Goal: Task Accomplishment & Management: Manage account settings

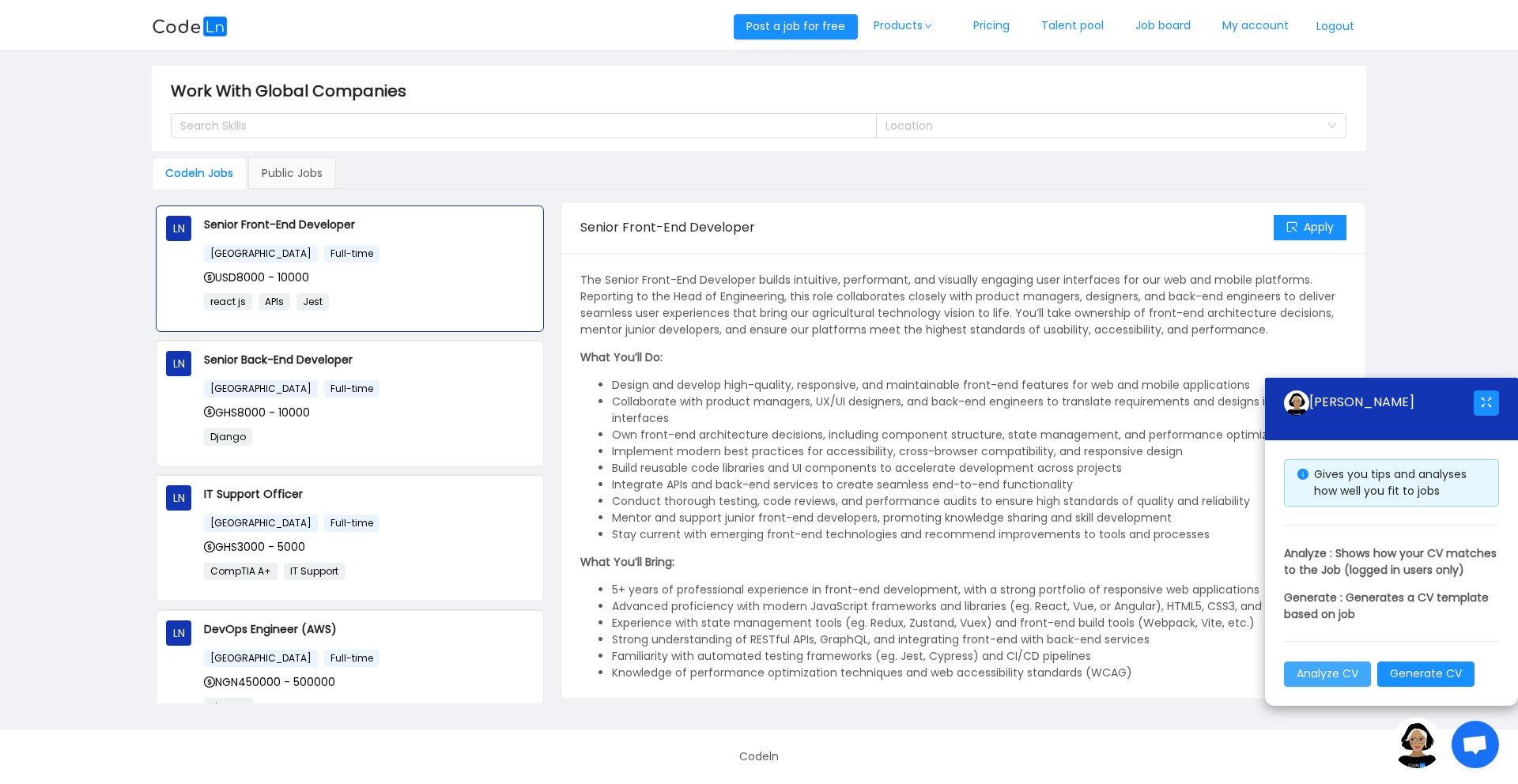
click at [1332, 671] on button "Analyze CV" at bounding box center [1328, 674] width 87 height 25
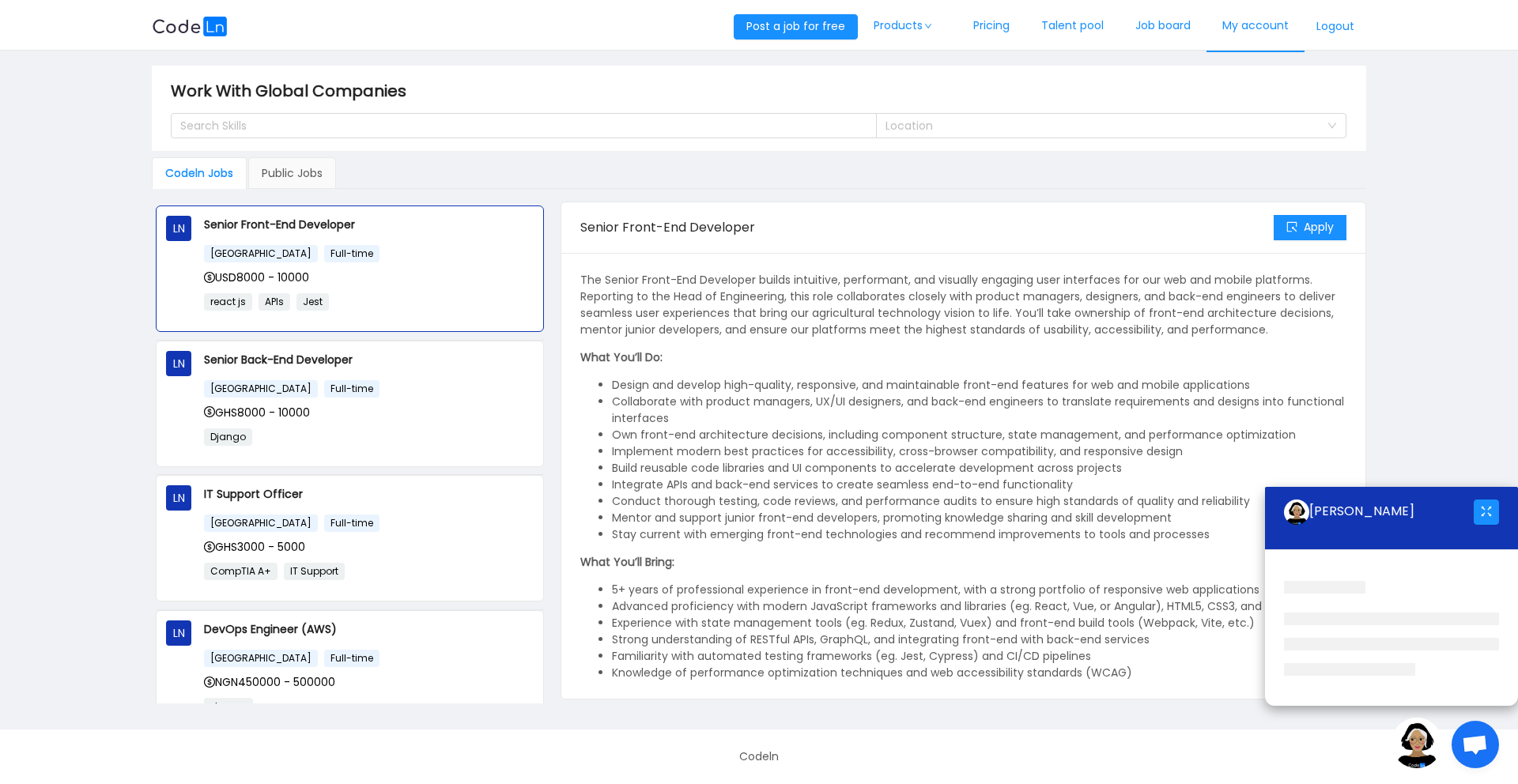
click at [1254, 24] on link "My account" at bounding box center [1255, 26] width 98 height 52
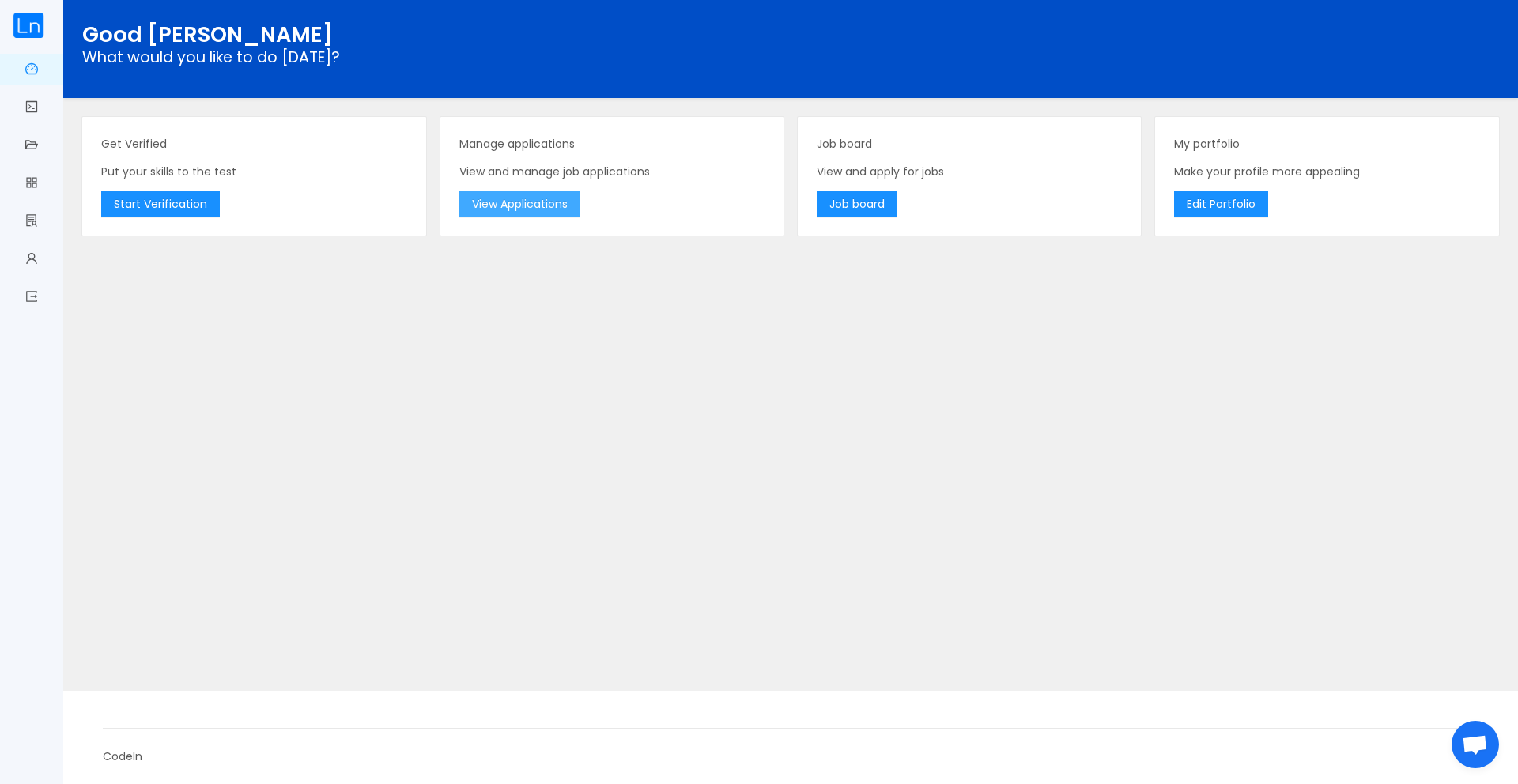
click at [503, 201] on button "View Applications" at bounding box center [520, 203] width 121 height 25
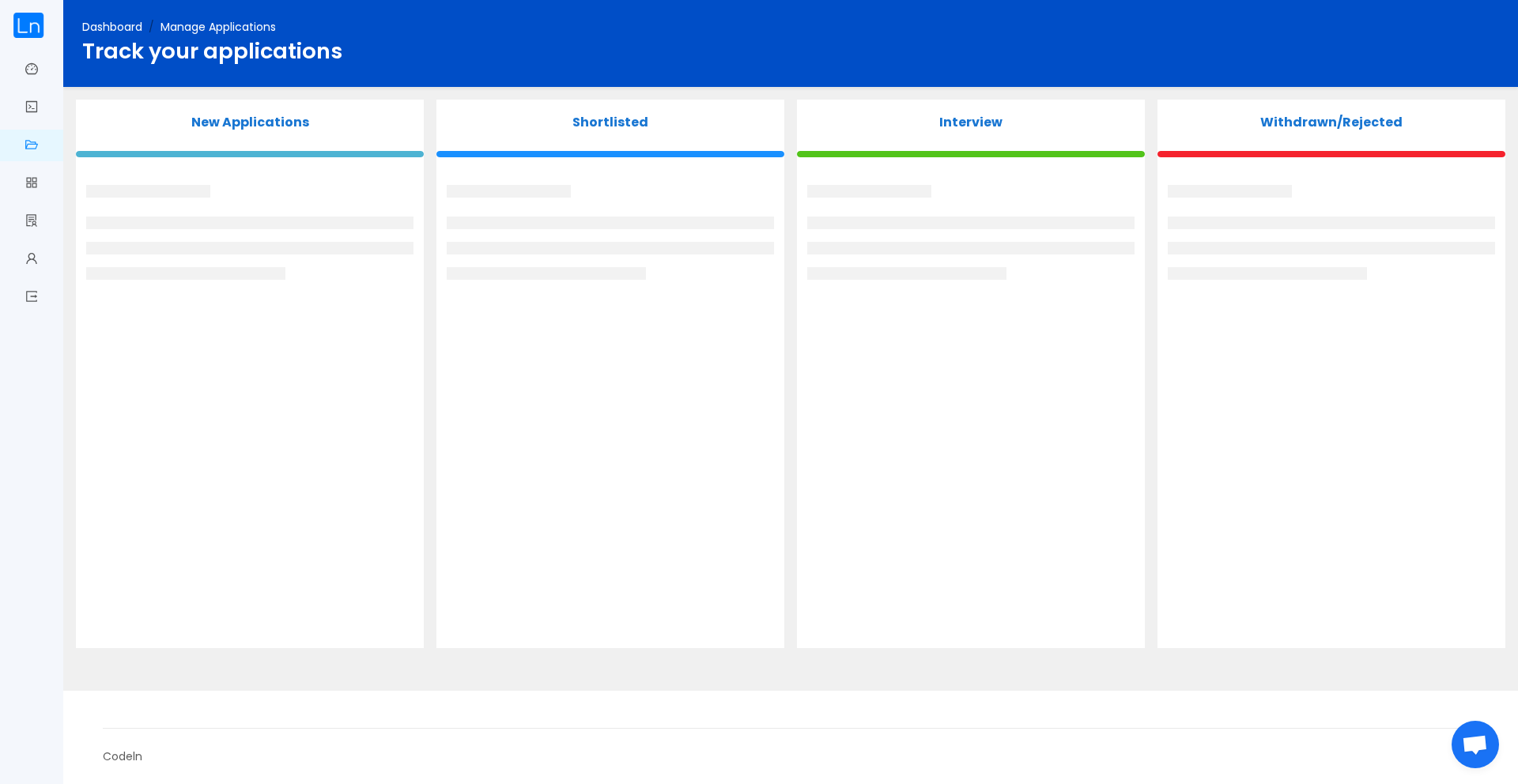
click at [599, 119] on p "Shortlisted" at bounding box center [611, 122] width 348 height 19
click at [34, 24] on img at bounding box center [28, 25] width 32 height 25
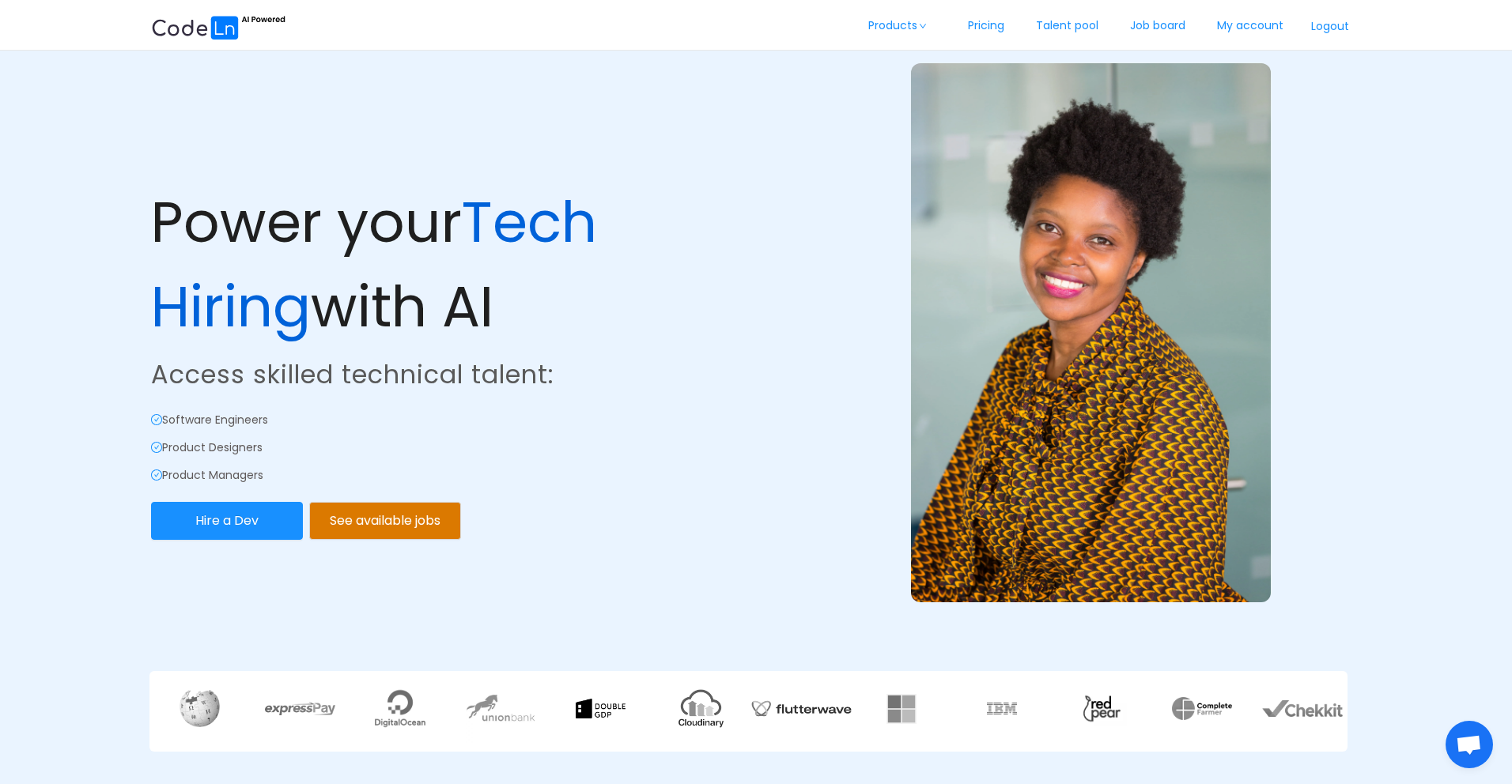
click at [1325, 25] on button "Logout" at bounding box center [1331, 26] width 62 height 25
click at [1326, 24] on link "Login" at bounding box center [1331, 26] width 60 height 52
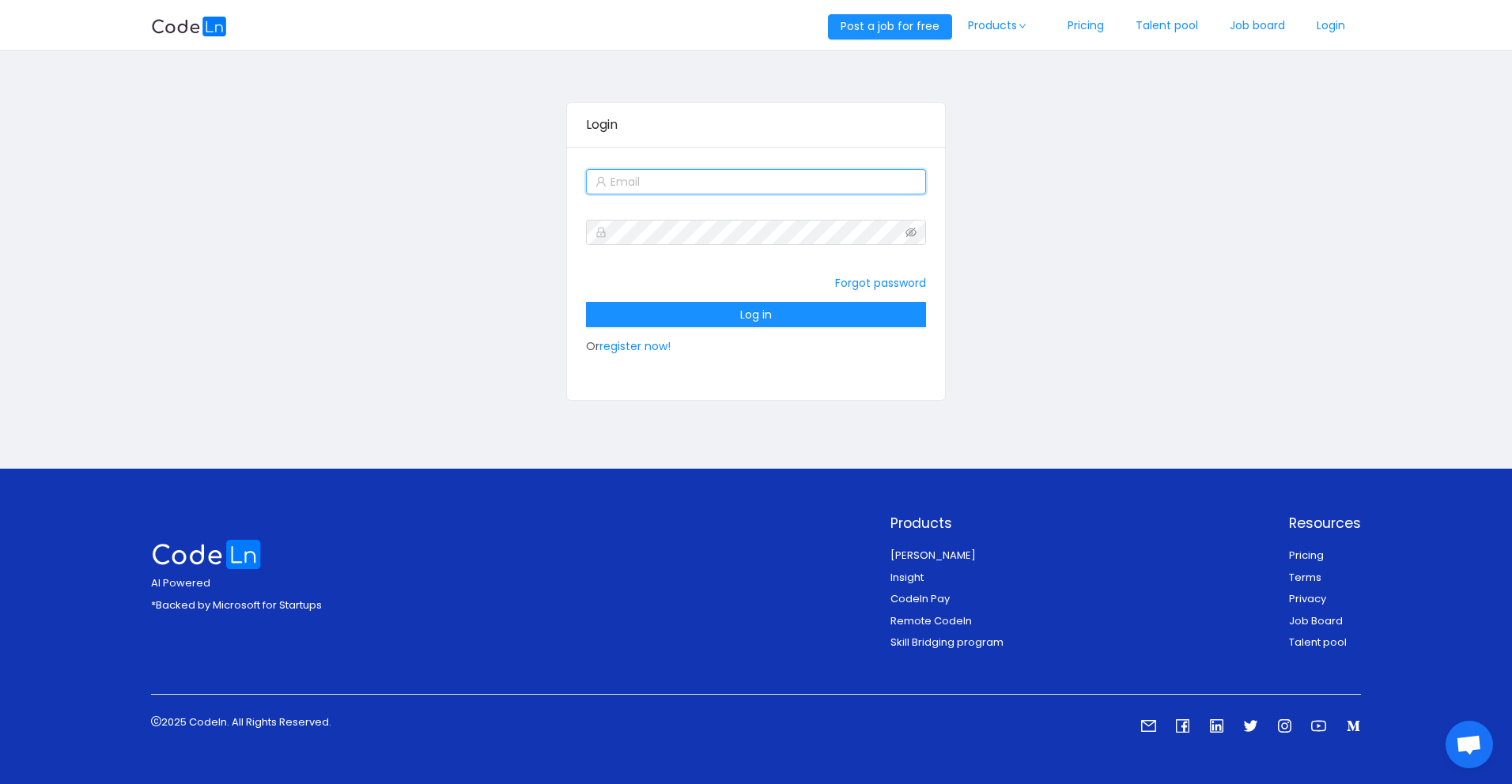
click at [837, 180] on input "text" at bounding box center [755, 181] width 339 height 25
type input "[EMAIL_ADDRESS][DOMAIN_NAME]"
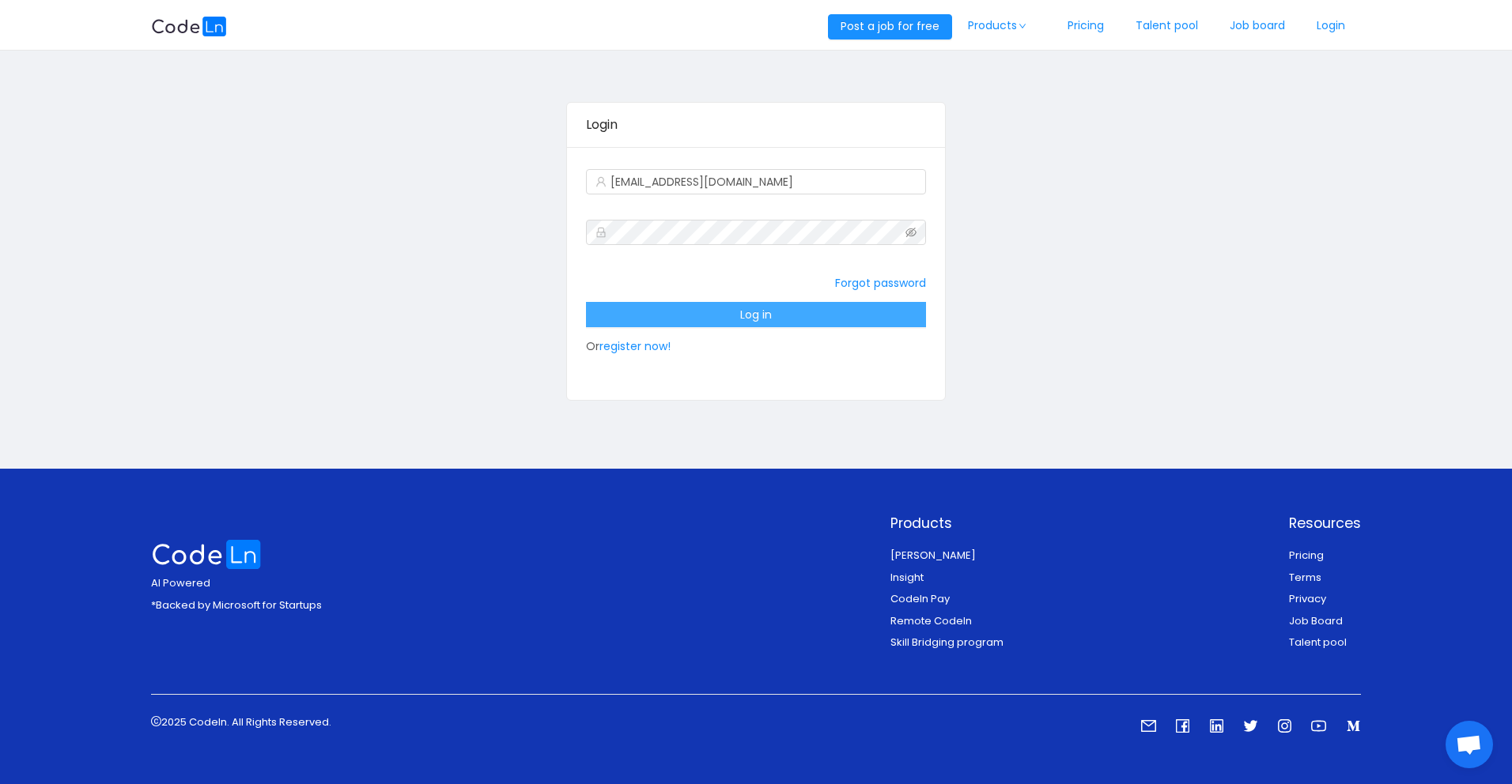
click at [755, 311] on button "Log in" at bounding box center [755, 314] width 339 height 25
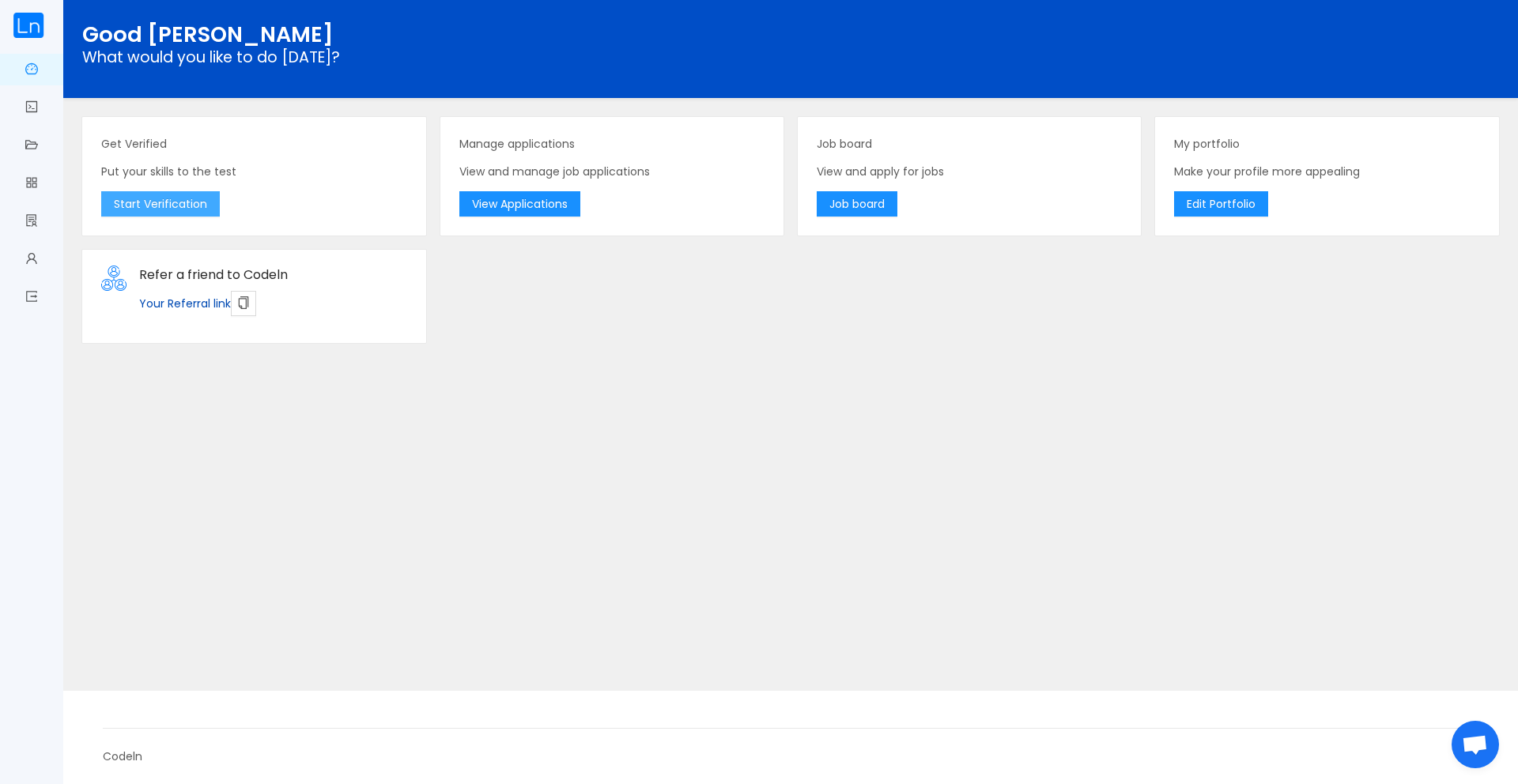
click at [181, 198] on button "Start Verification" at bounding box center [160, 203] width 119 height 25
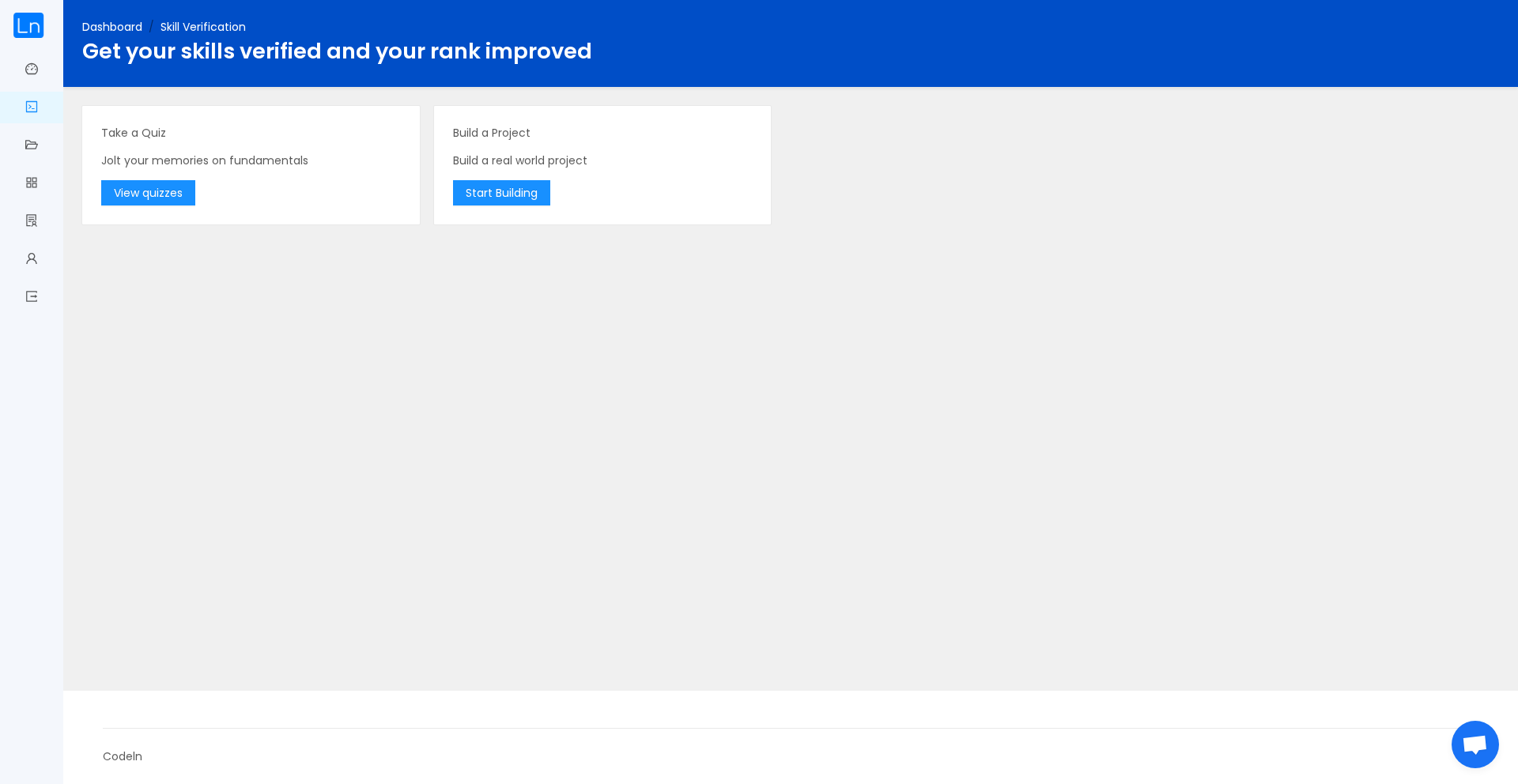
click at [35, 32] on img at bounding box center [28, 25] width 32 height 25
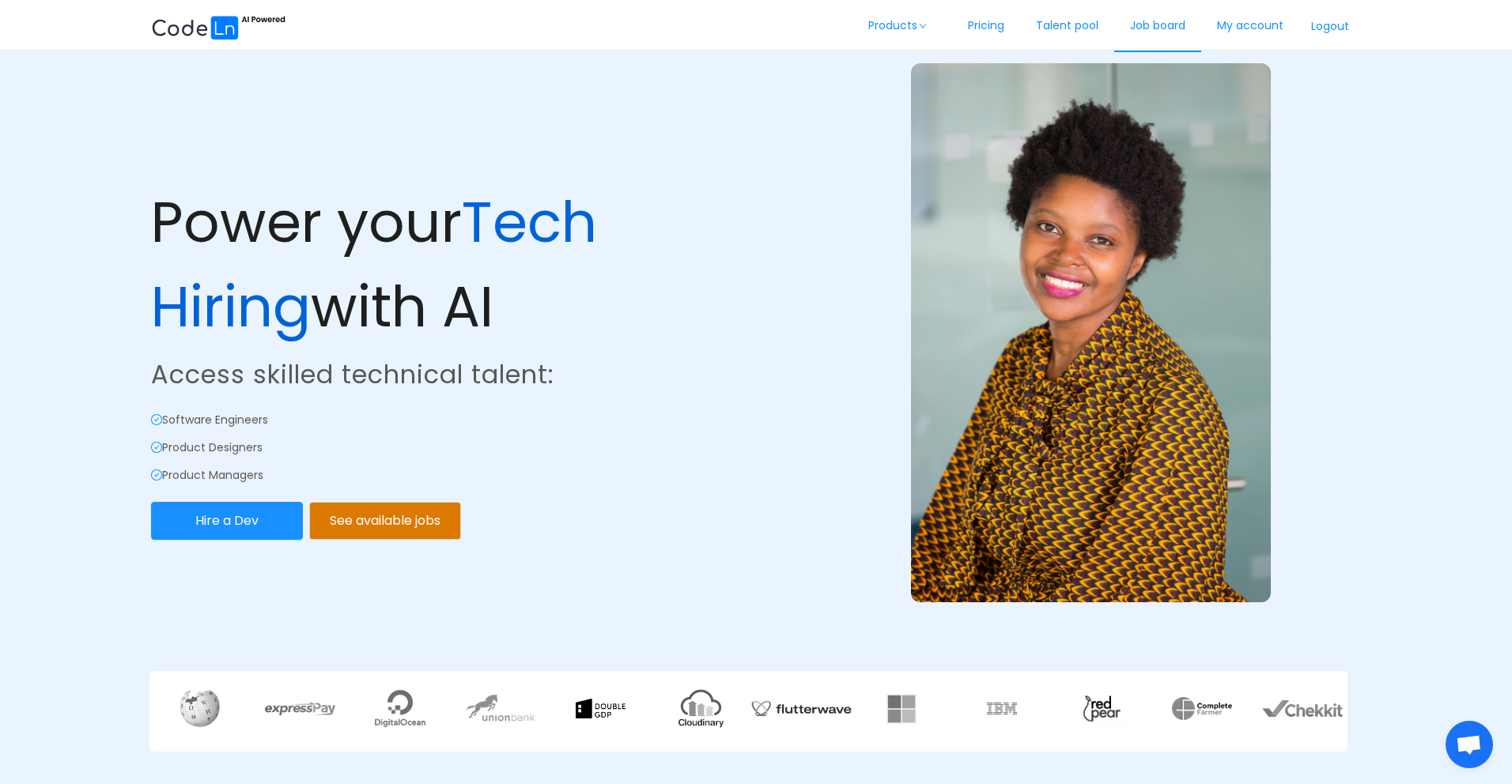
click at [1144, 19] on link "Job board" at bounding box center [1158, 26] width 87 height 52
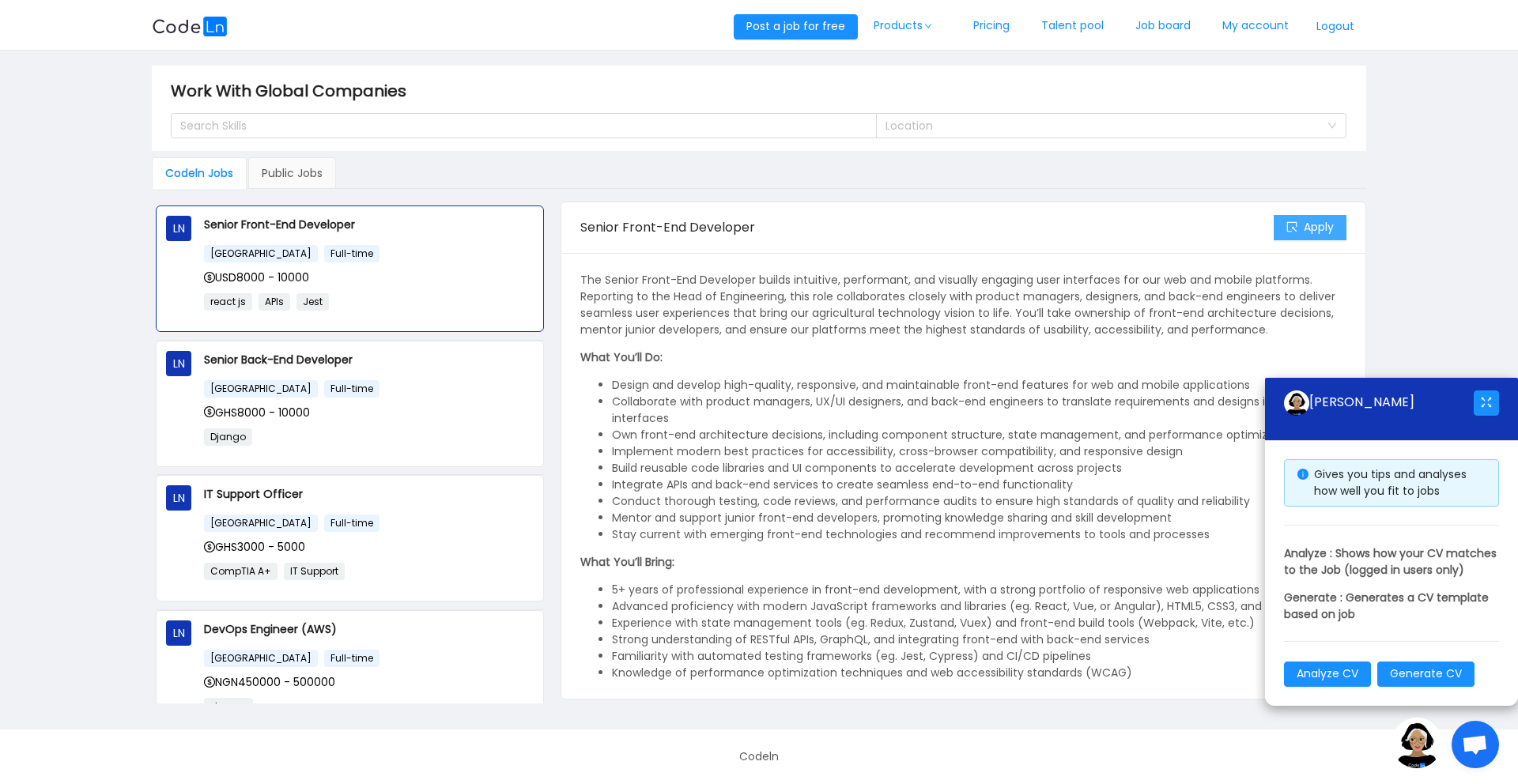
click at [1312, 222] on button "Apply" at bounding box center [1310, 227] width 72 height 25
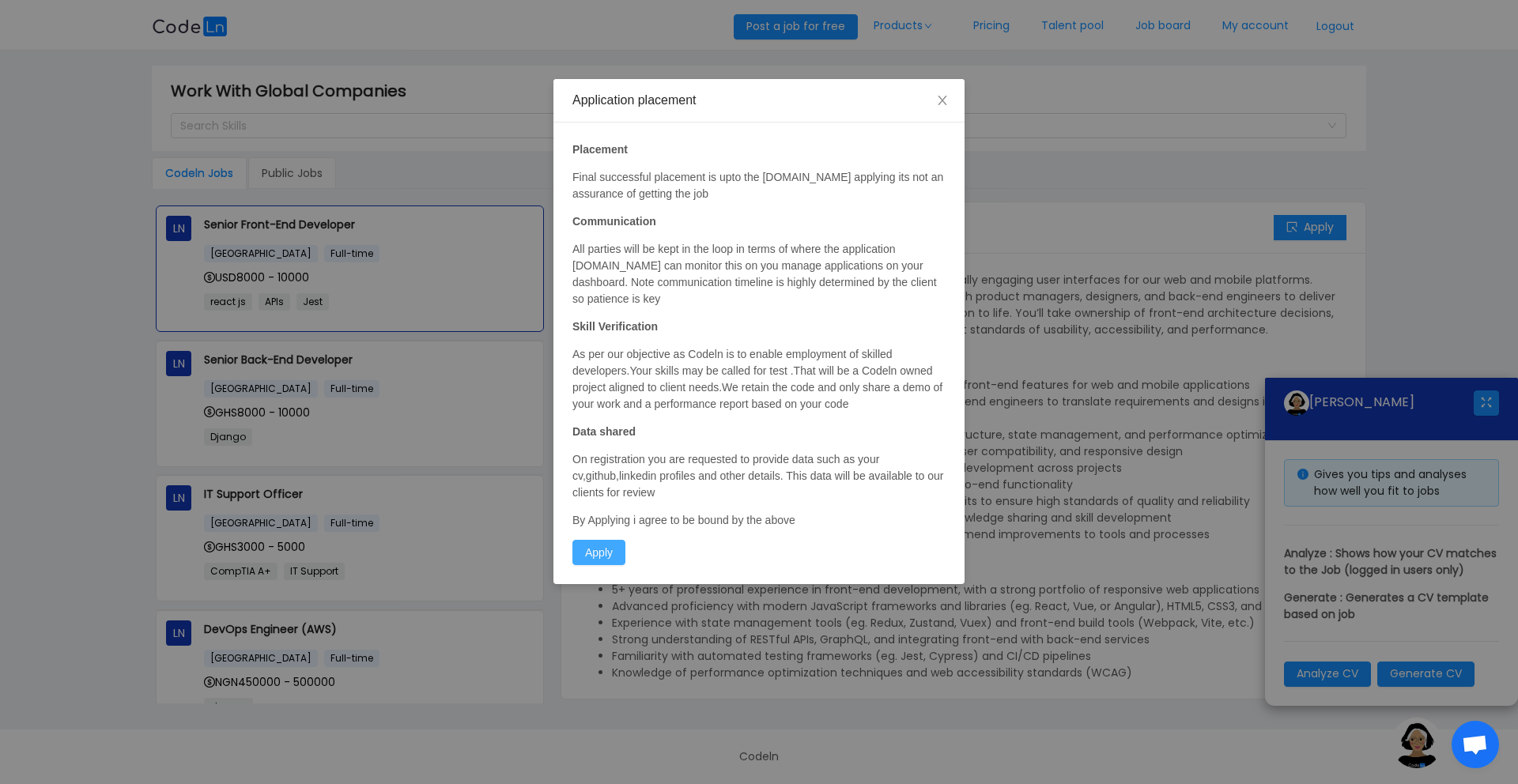
click at [611, 554] on button "Apply" at bounding box center [599, 552] width 53 height 25
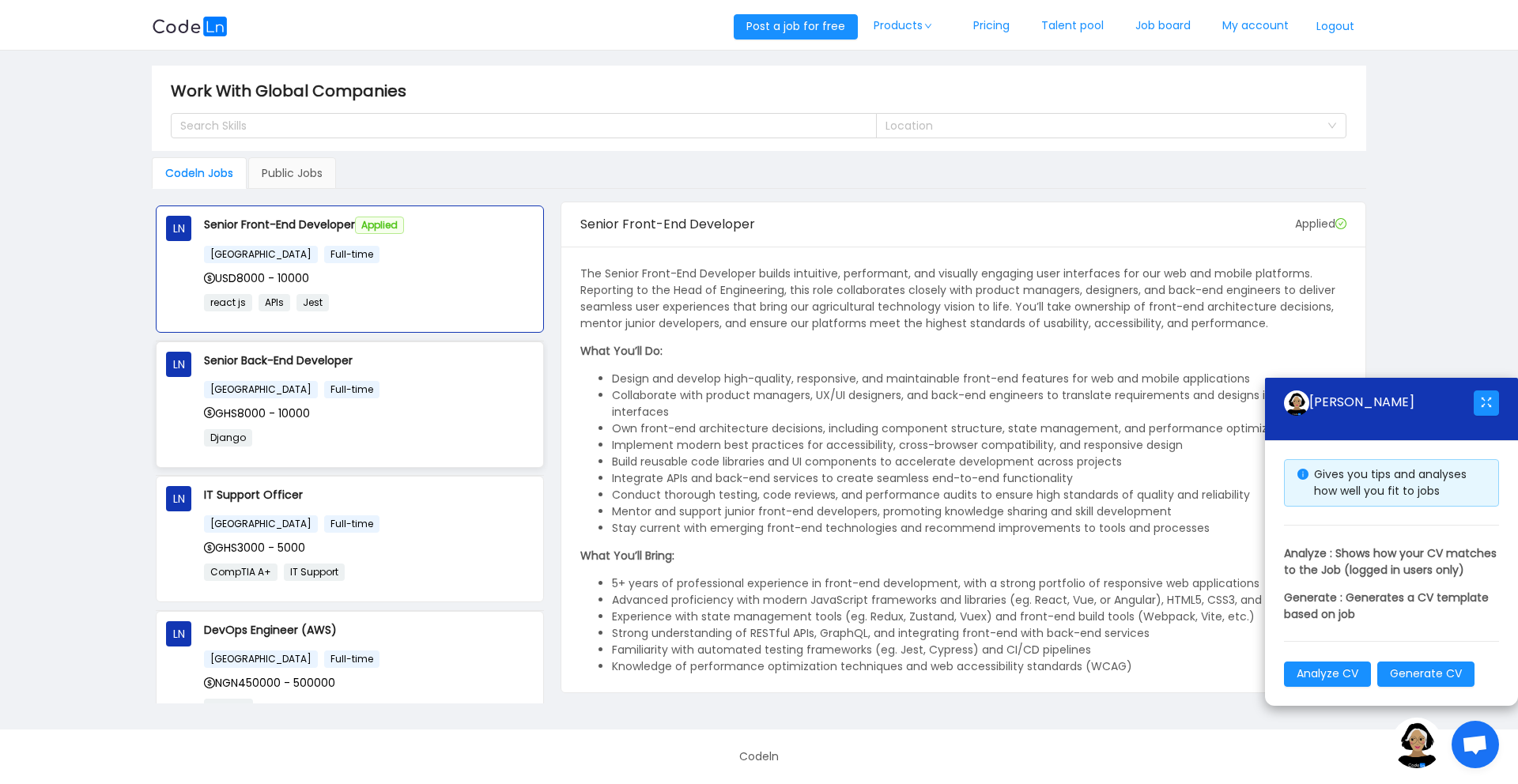
click at [408, 391] on div "[GEOGRAPHIC_DATA] Full-time" at bounding box center [369, 390] width 329 height 18
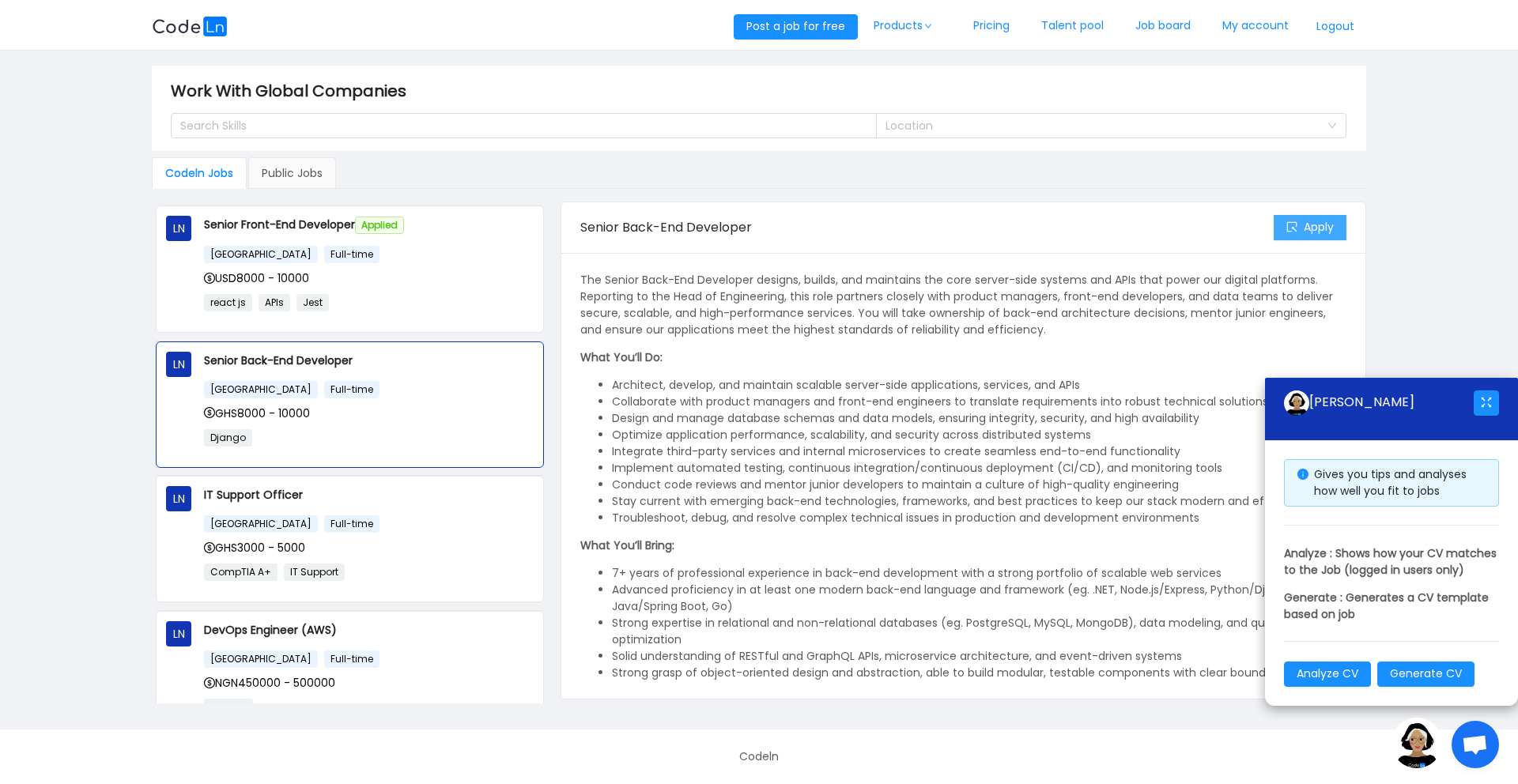
click at [1323, 228] on button "Apply" at bounding box center [1310, 227] width 72 height 25
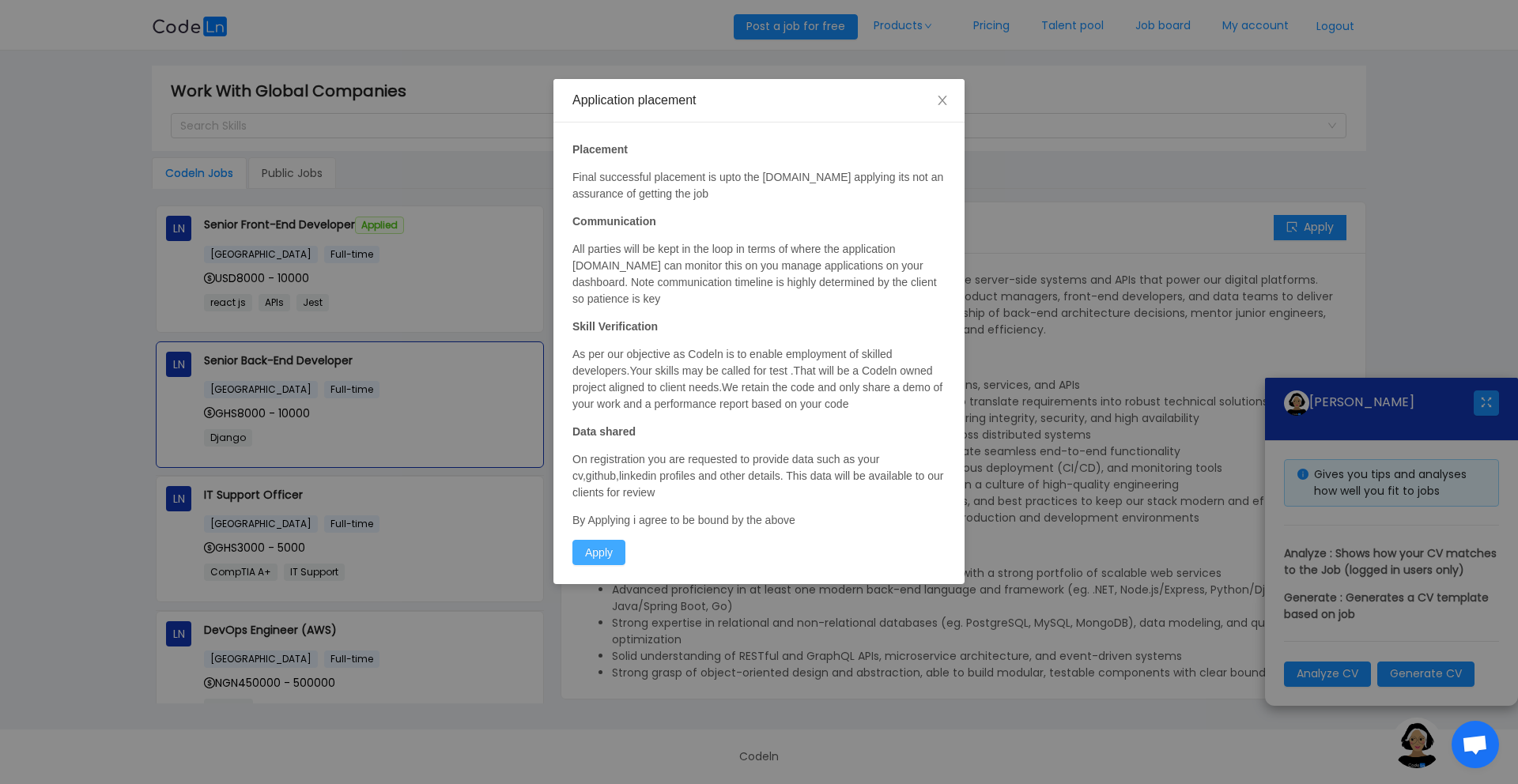
click at [609, 551] on button "Apply" at bounding box center [599, 552] width 53 height 25
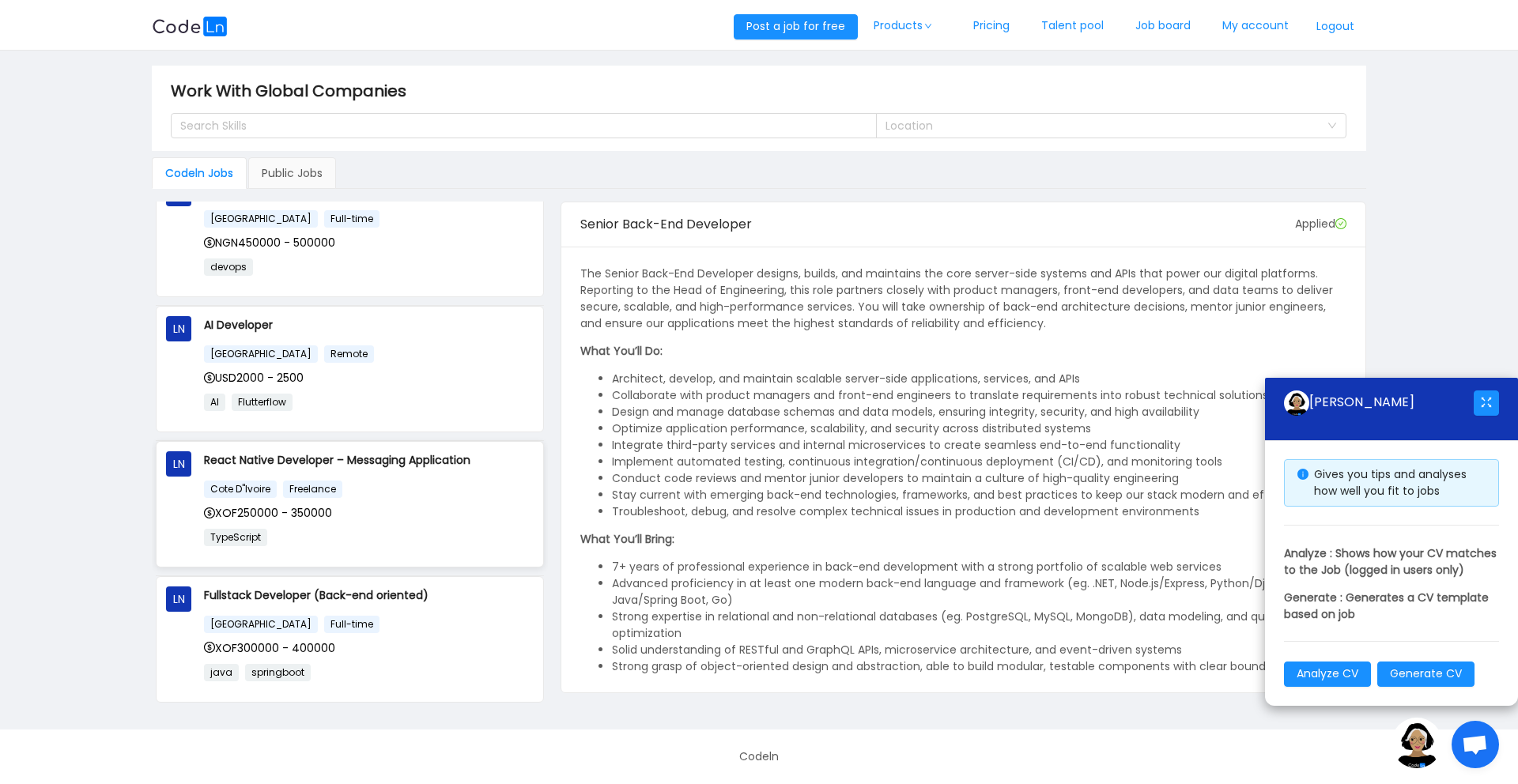
scroll to position [444, 0]
click at [469, 621] on div "France Full-time" at bounding box center [369, 621] width 329 height 18
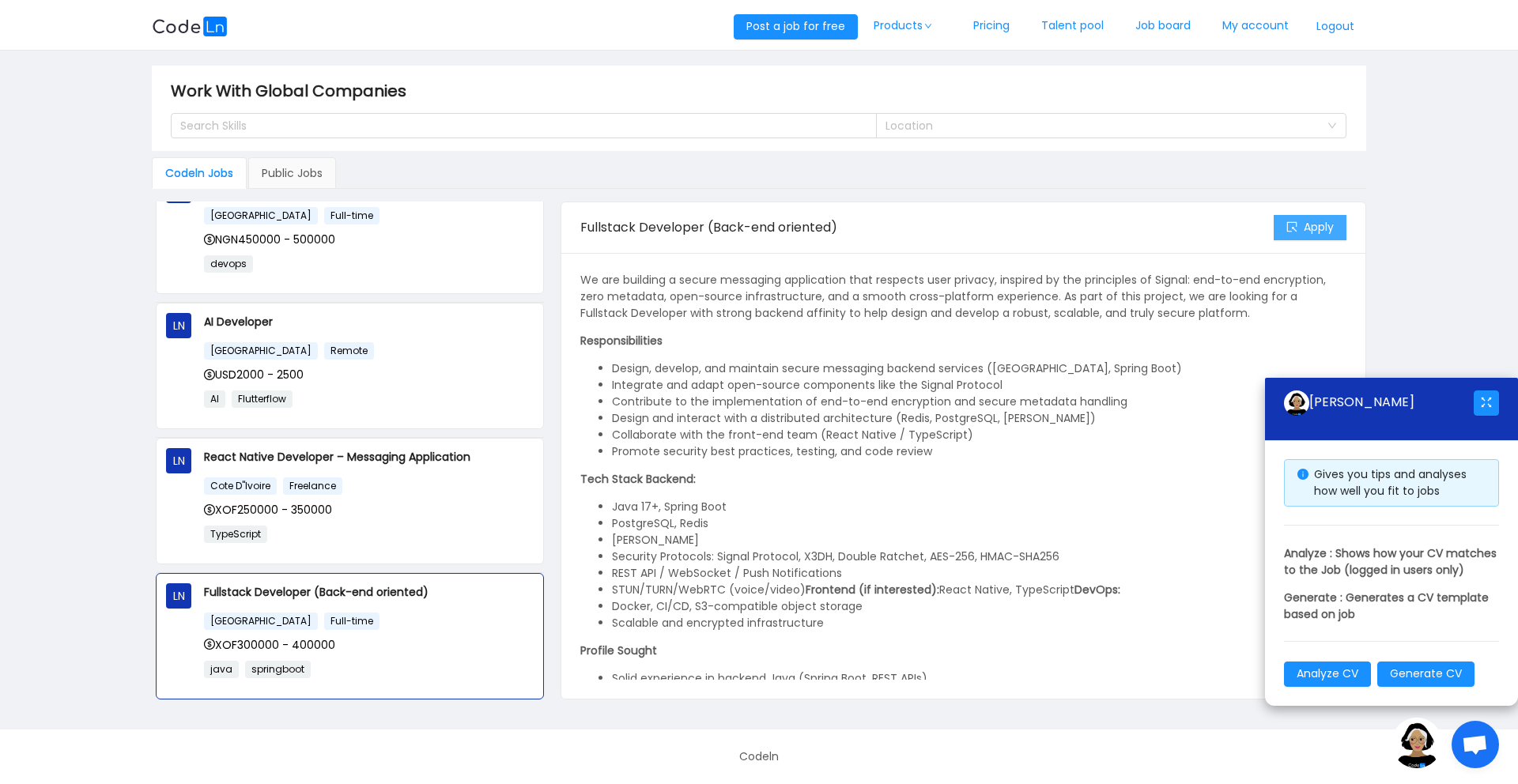
click at [1315, 237] on button "Apply" at bounding box center [1310, 227] width 72 height 25
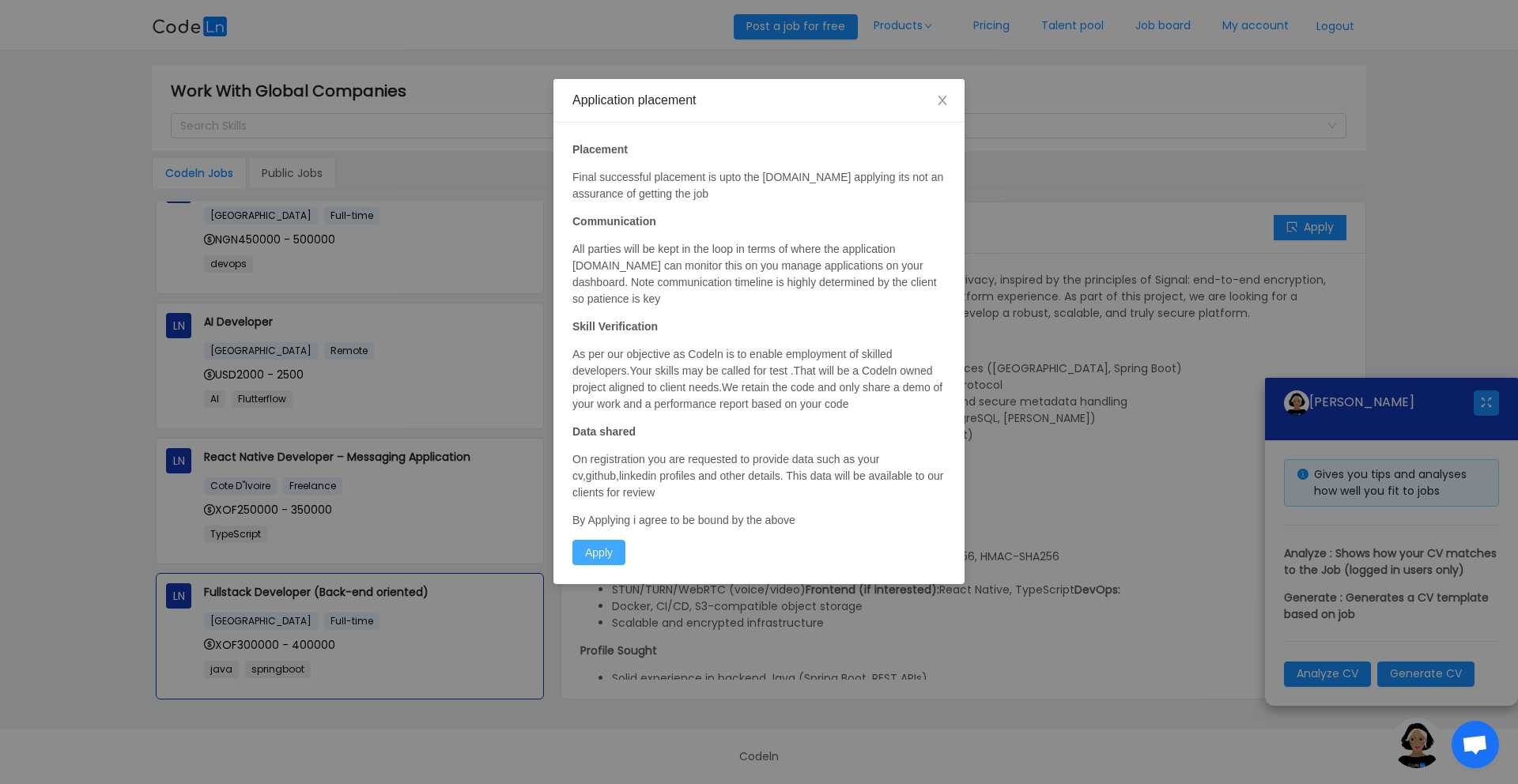
click at [616, 558] on button "Apply" at bounding box center [599, 552] width 53 height 25
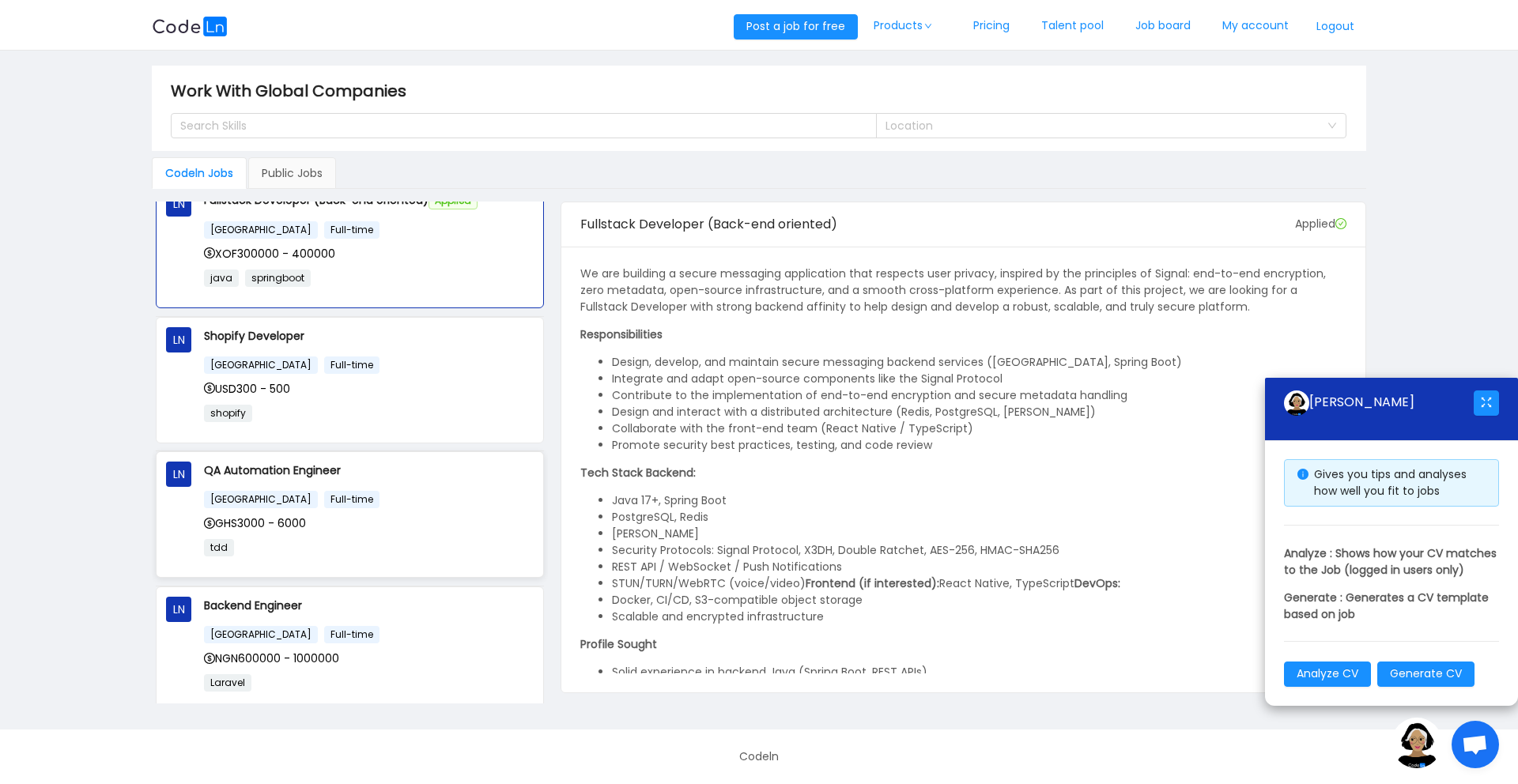
scroll to position [937, 0]
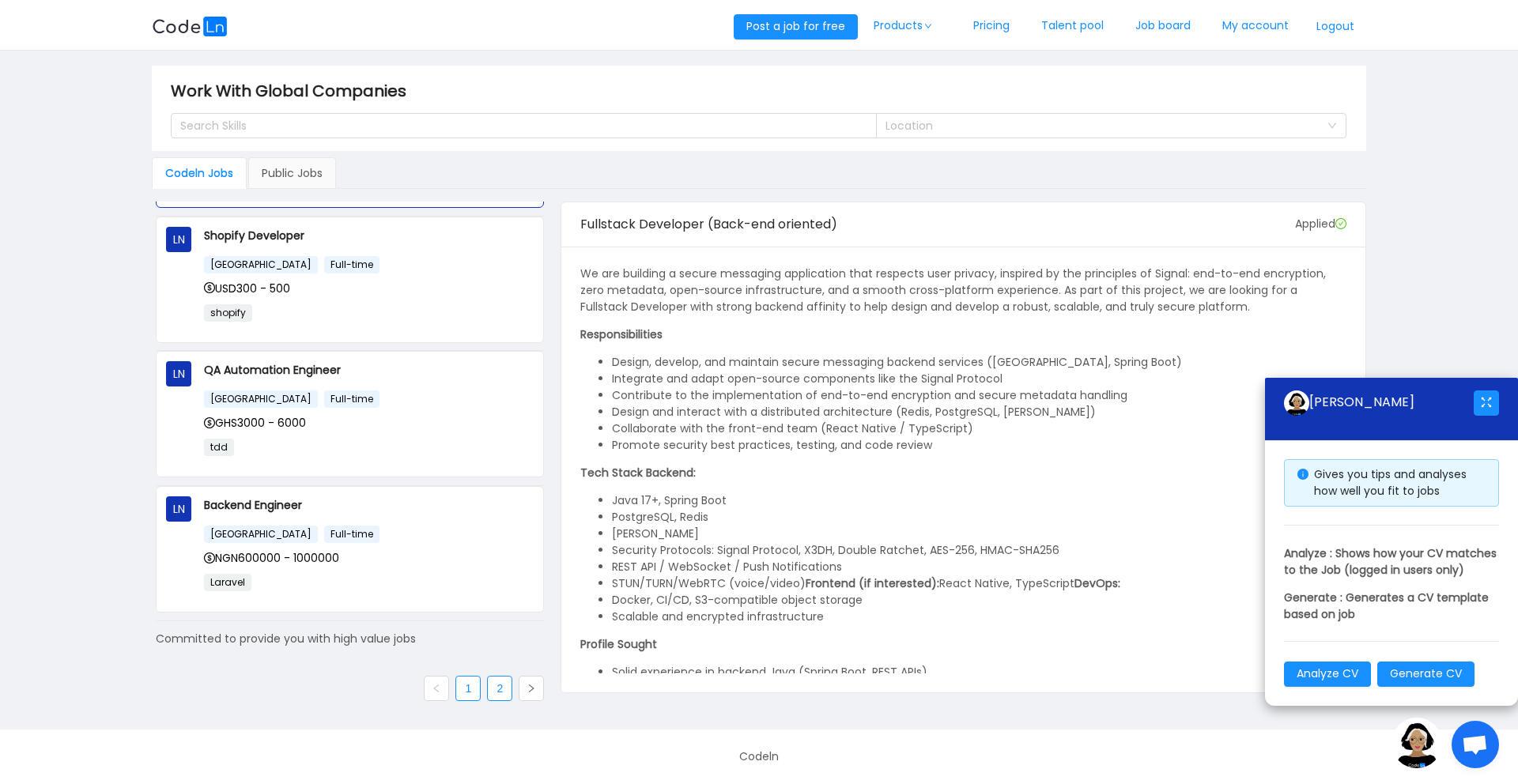
click at [497, 683] on link "2" at bounding box center [499, 688] width 24 height 24
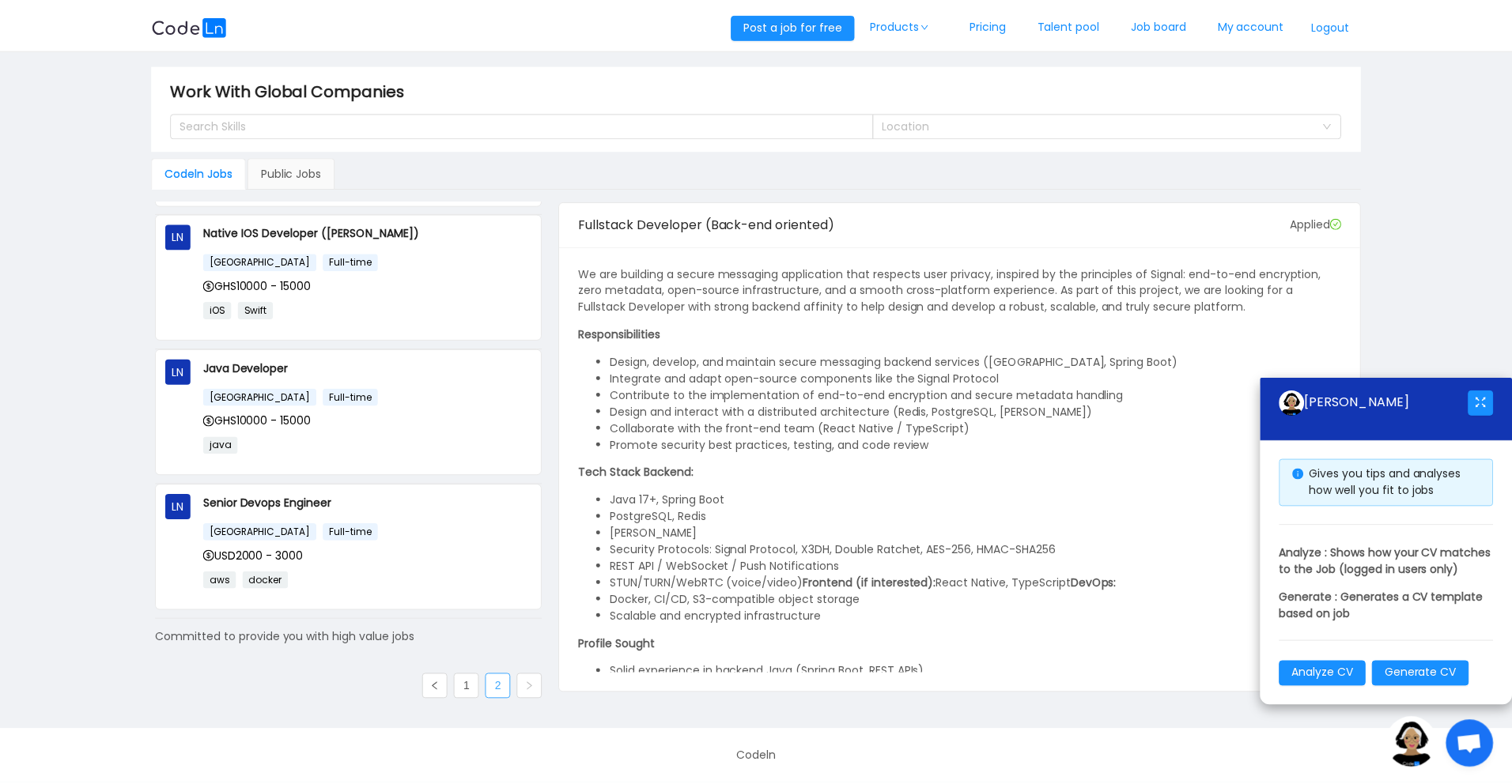
scroll to position [260, 0]
click at [1266, 24] on link "My account" at bounding box center [1256, 26] width 98 height 52
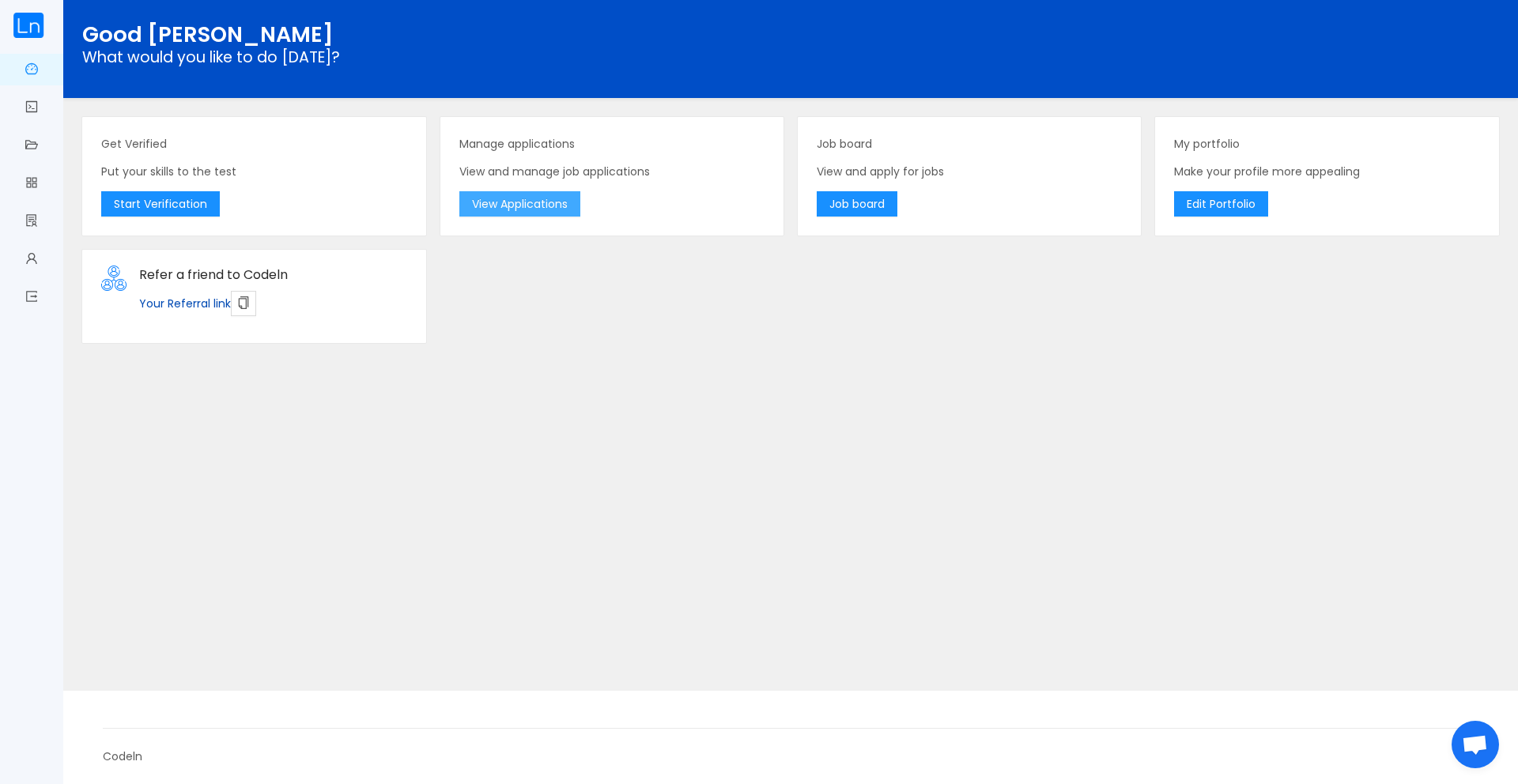
click at [557, 199] on button "View Applications" at bounding box center [520, 203] width 121 height 25
